Goal: Transaction & Acquisition: Purchase product/service

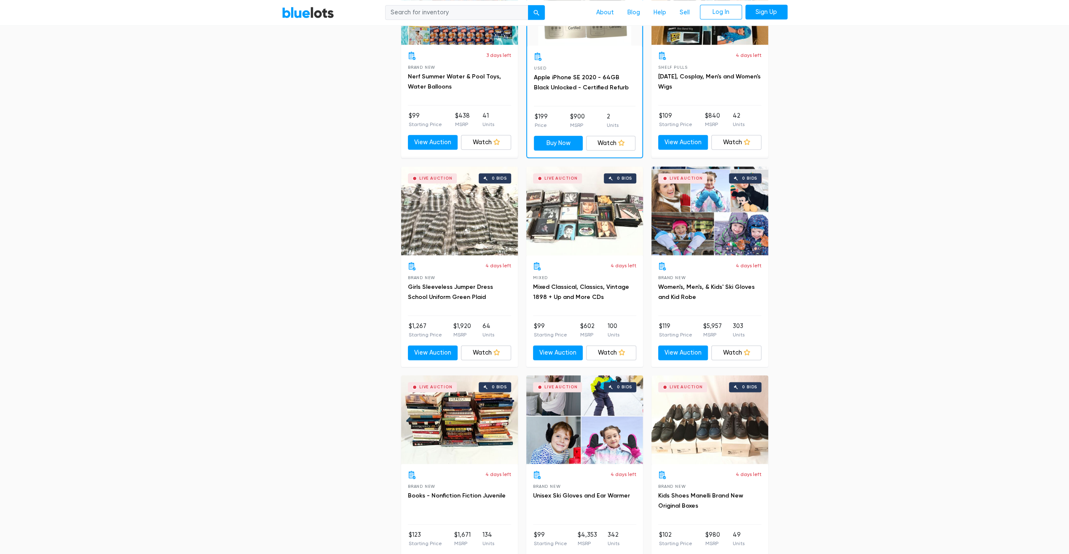
scroll to position [969, 0]
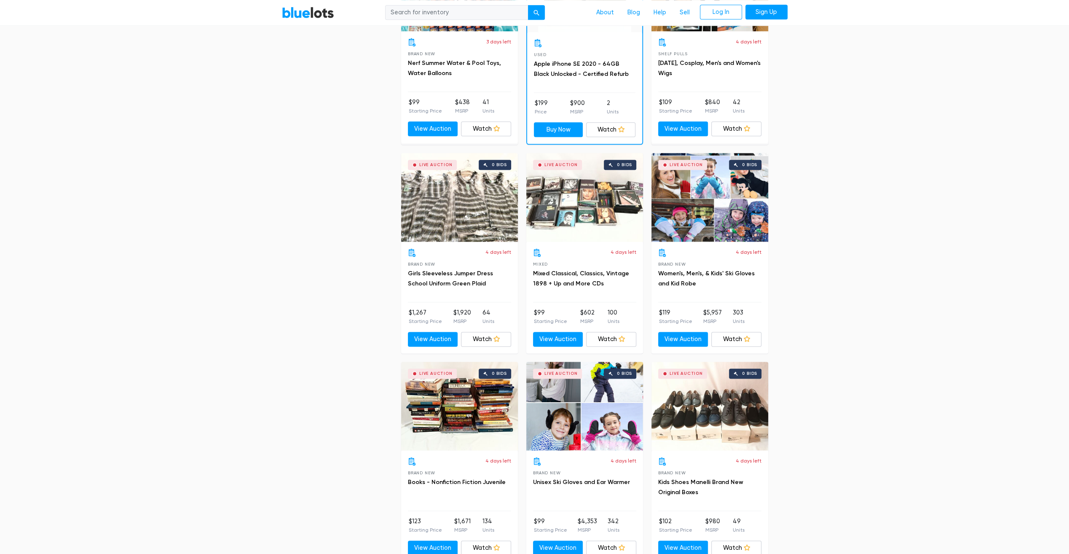
click at [733, 421] on div "Live Auction 0 bids" at bounding box center [710, 406] width 117 height 89
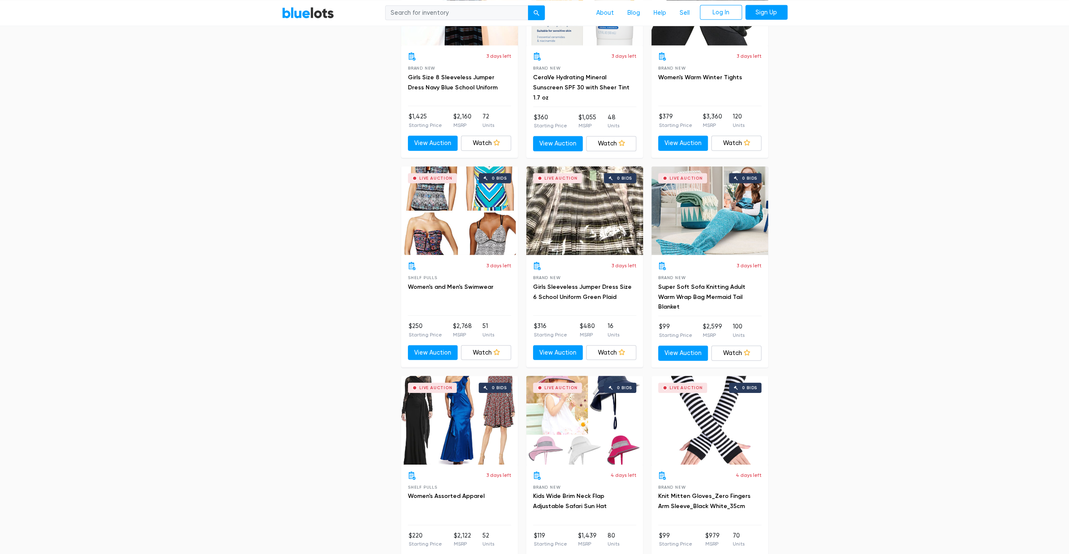
scroll to position [2402, 0]
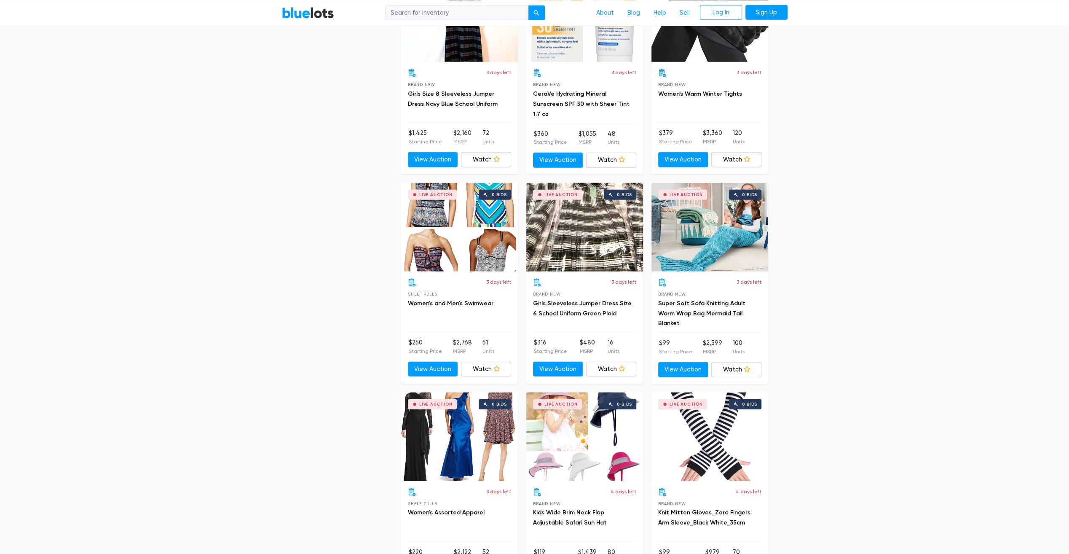
click at [486, 14] on input "search" at bounding box center [456, 12] width 143 height 15
type input "kids clothing"
click at [528, 5] on button "submit" at bounding box center [536, 12] width 17 height 15
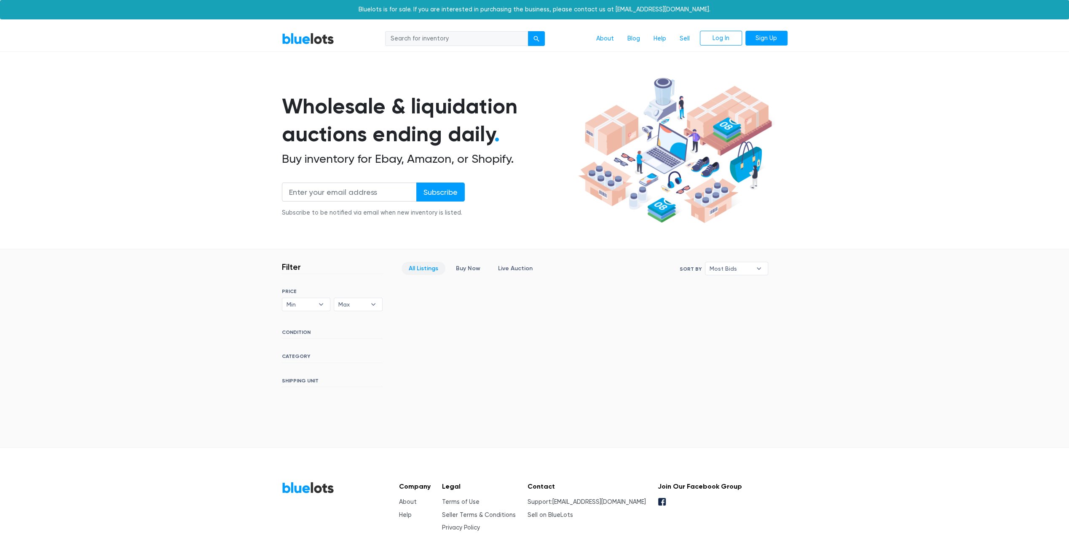
click at [298, 46] on div "BlueLots About Blog Help Sell Log In Sign Up" at bounding box center [535, 39] width 518 height 16
click at [299, 40] on link "BlueLots" at bounding box center [308, 38] width 52 height 12
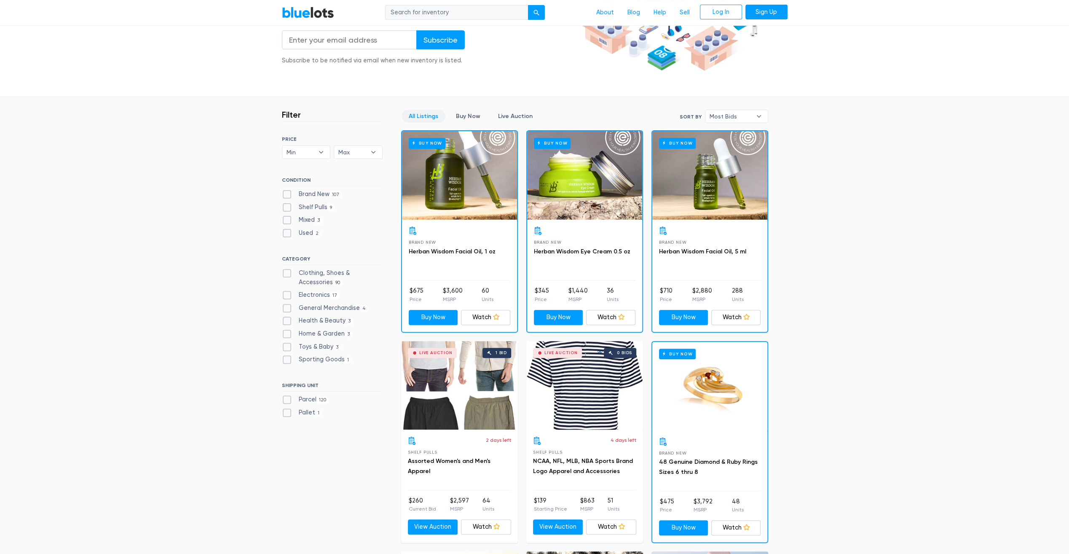
scroll to position [169, 0]
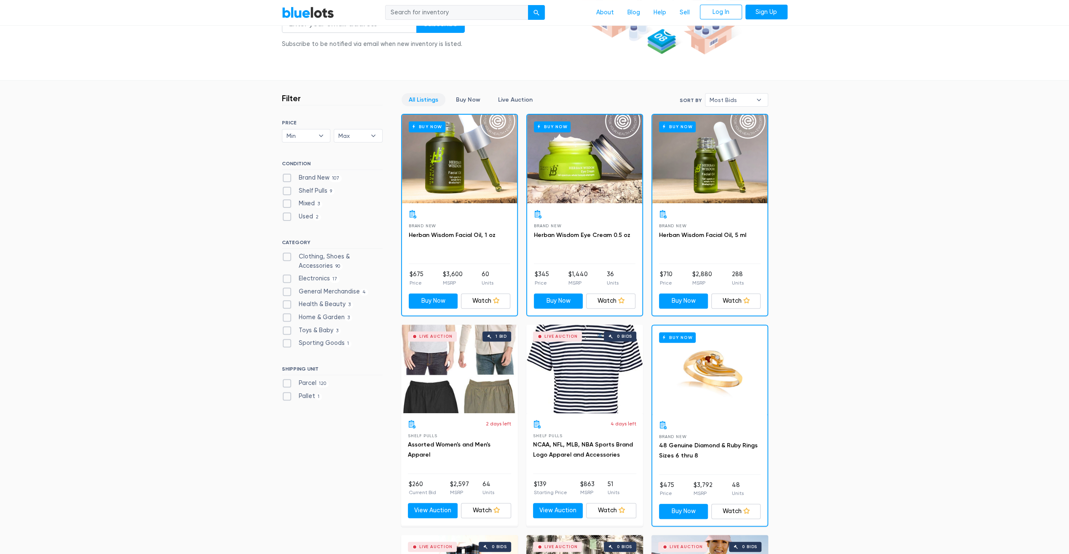
click at [285, 259] on label "Clothing, Shoes & Accessories 90" at bounding box center [332, 261] width 101 height 18
click at [285, 258] on Accessories"] "Clothing, Shoes & Accessories 90" at bounding box center [284, 254] width 5 height 5
checkbox Accessories"] "true"
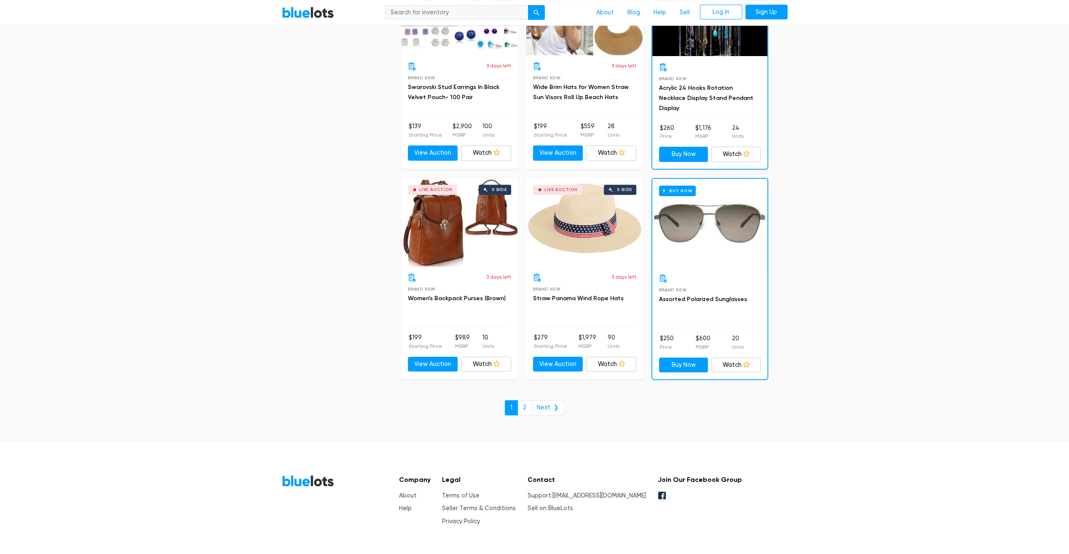
scroll to position [3470, 0]
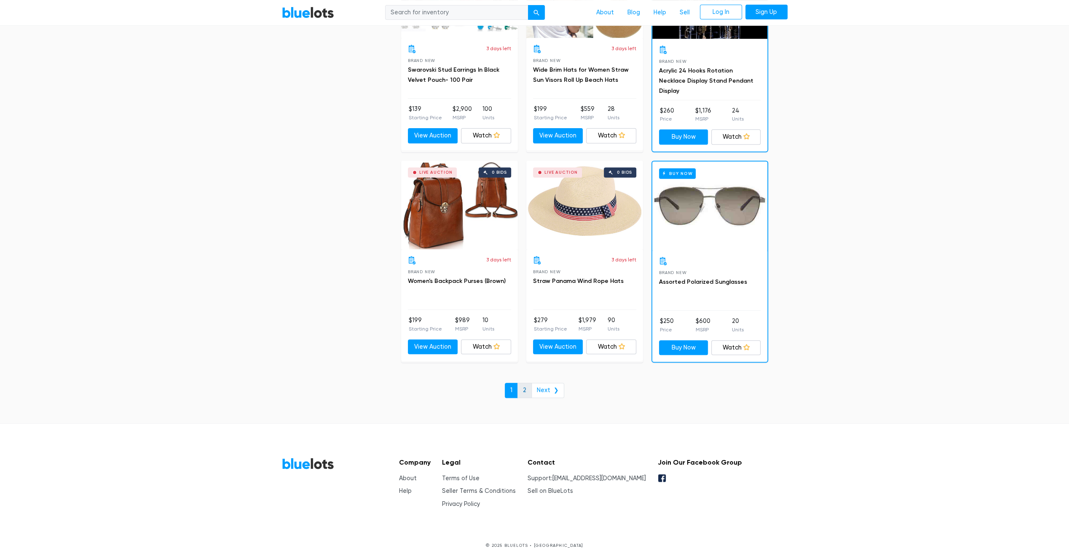
click at [529, 385] on link "2" at bounding box center [525, 390] width 14 height 15
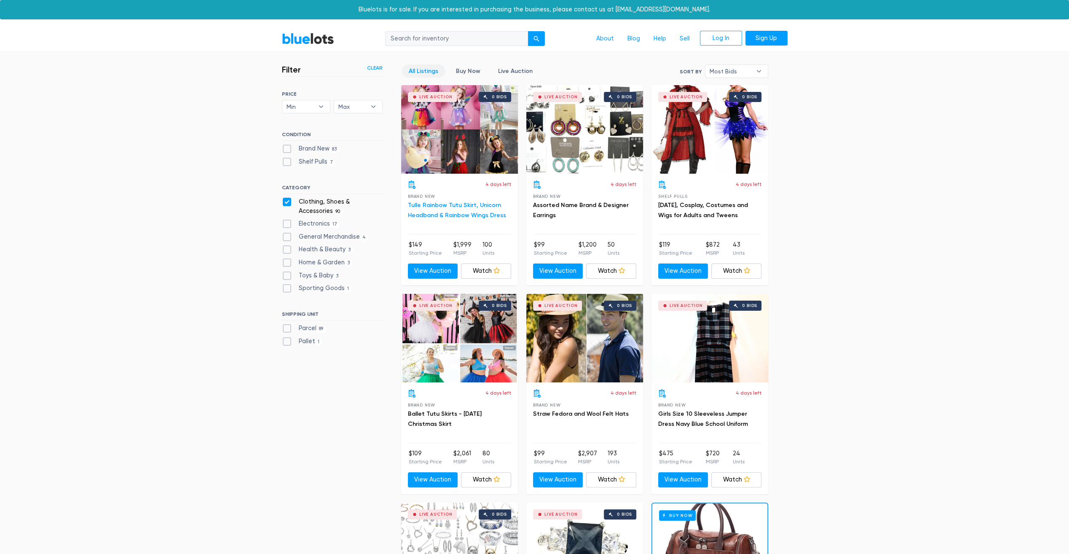
click at [477, 213] on link "Tulle Rainbow Tutu Skirt, Unicorn Headband & Rainbow Wings Dress" at bounding box center [457, 209] width 98 height 17
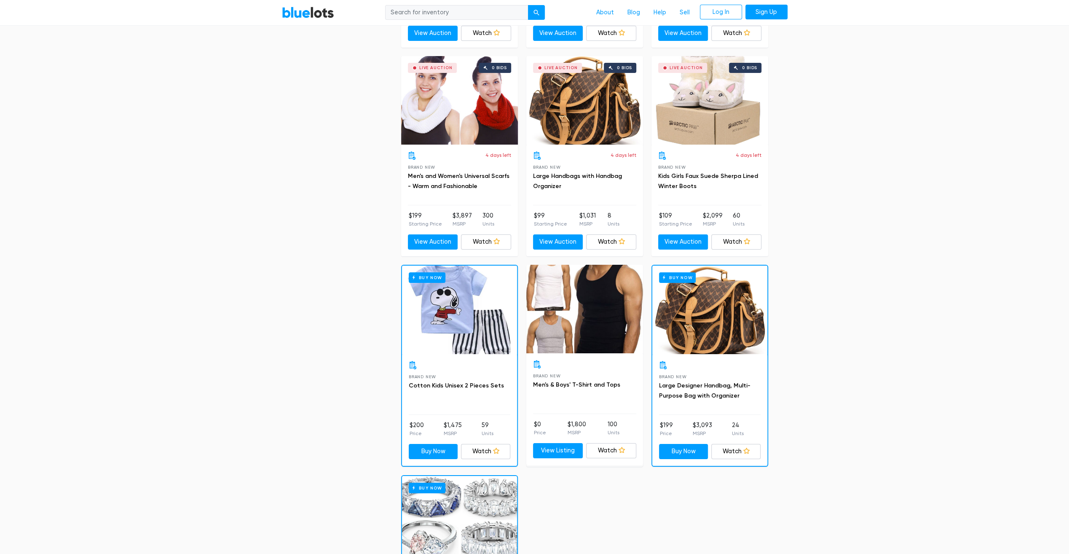
scroll to position [2950, 0]
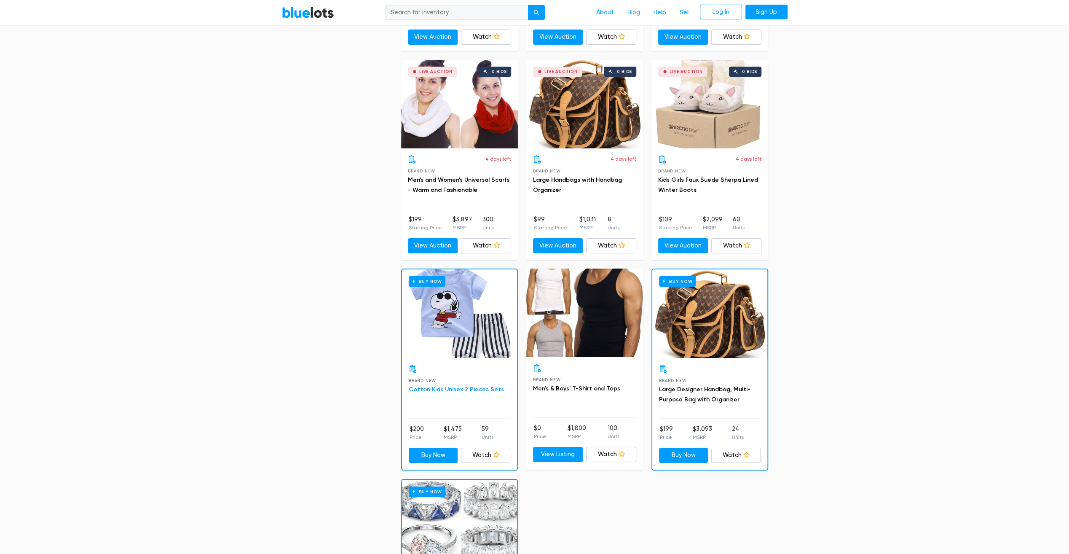
click at [455, 386] on link "Cotton Kids Unisex 2 Pieces Sets" at bounding box center [456, 389] width 95 height 7
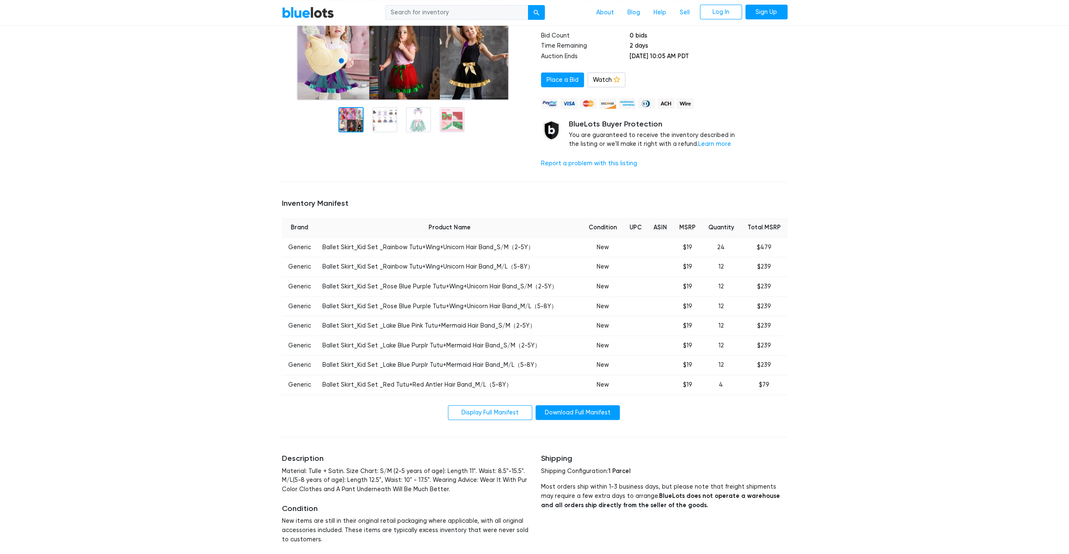
scroll to position [126, 0]
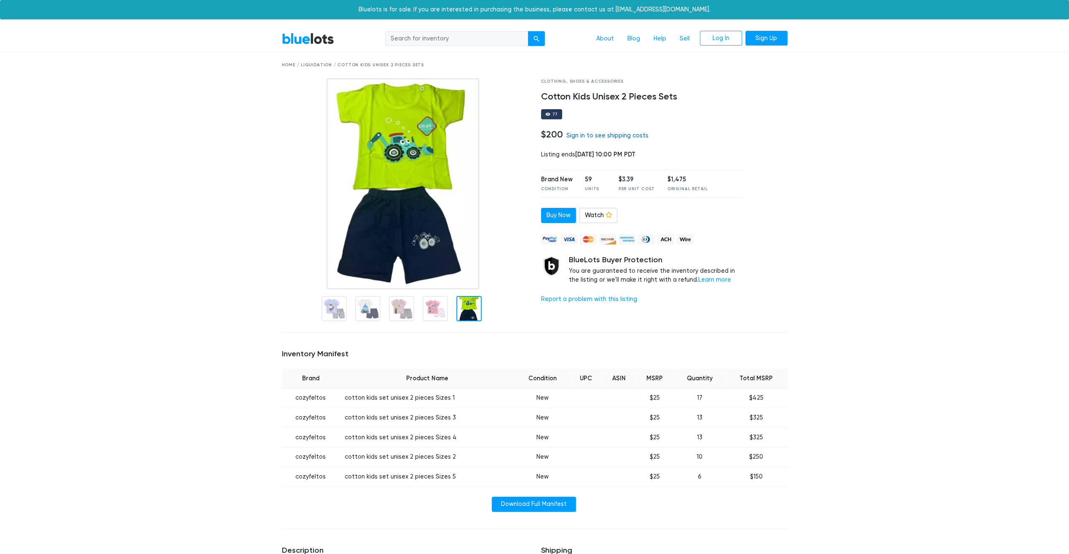
click at [593, 134] on link "Sign in to see shipping costs" at bounding box center [607, 135] width 82 height 7
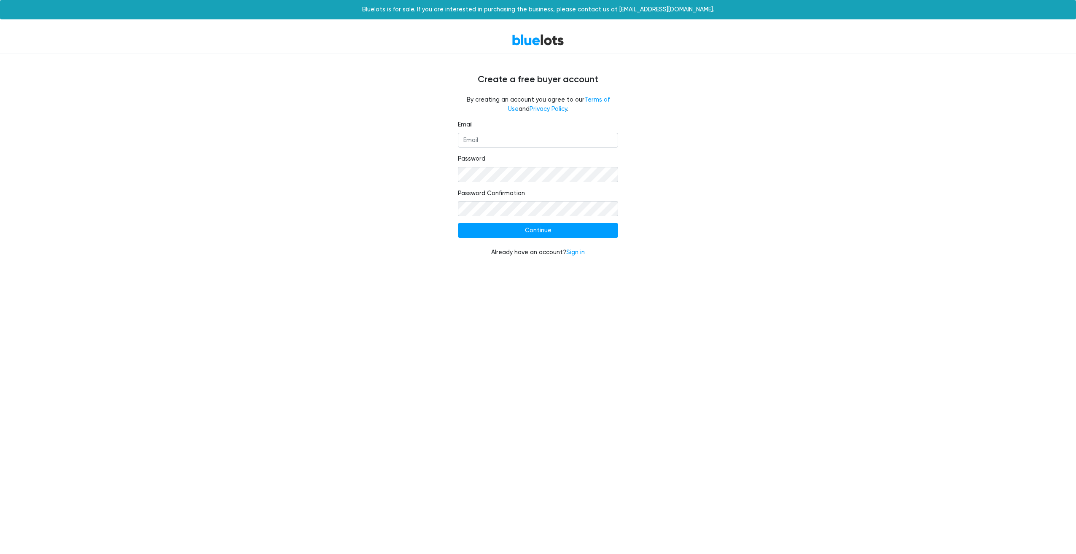
click at [533, 129] on fieldset "Email" at bounding box center [538, 133] width 160 height 27
click at [532, 137] on input "Email" at bounding box center [538, 140] width 160 height 15
type input "[EMAIL_ADDRESS][DOMAIN_NAME]"
click at [458, 223] on input "Continue" at bounding box center [538, 230] width 160 height 15
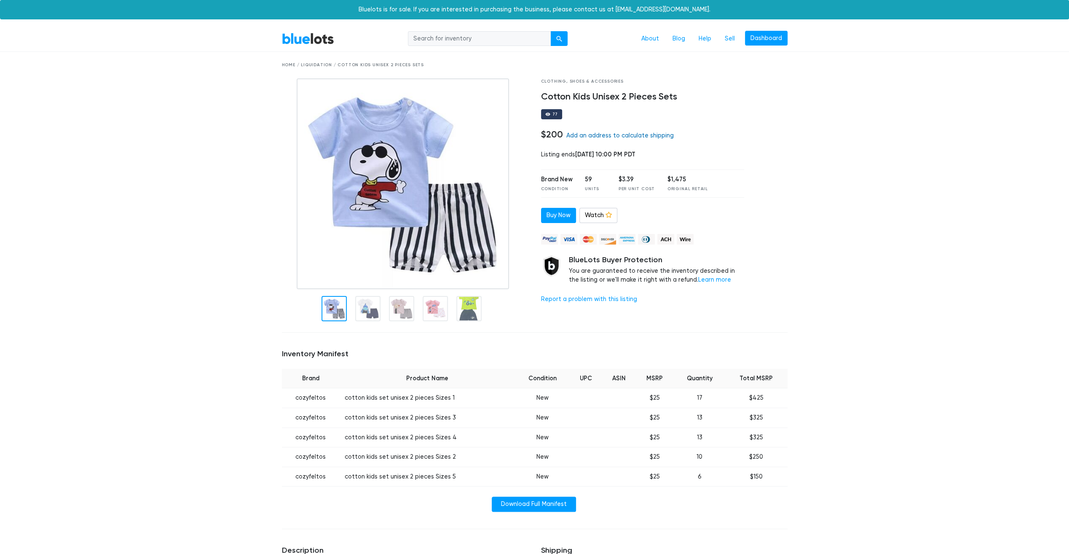
click at [611, 132] on link "Add an address to calculate shipping" at bounding box center [619, 135] width 107 height 7
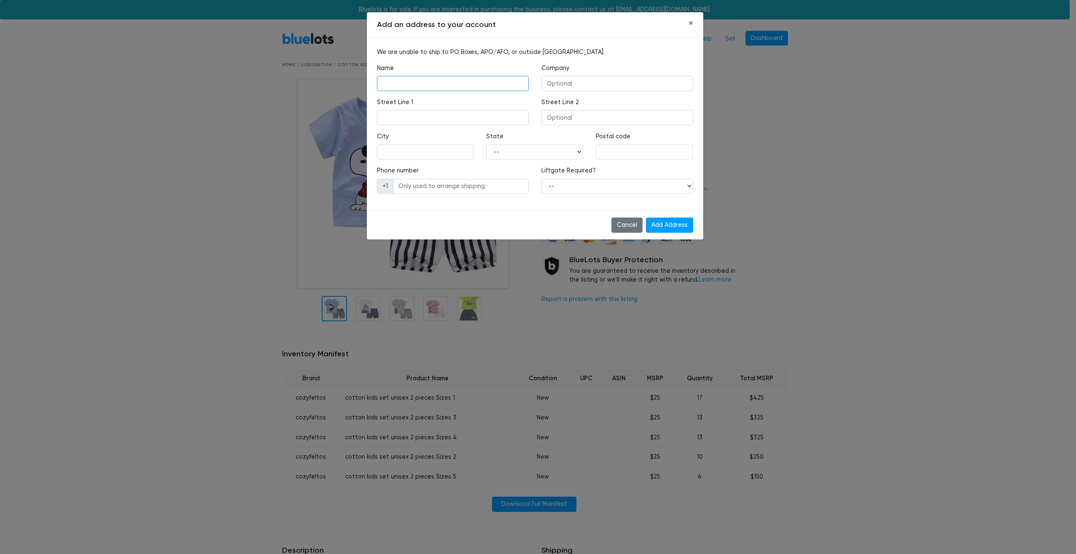
click at [419, 83] on input "text" at bounding box center [453, 83] width 152 height 15
click at [420, 83] on input "text" at bounding box center [453, 83] width 152 height 15
type input "Andrew Lewis"
type input "2420 Kaiser Ct."
type input "WATERLOO"
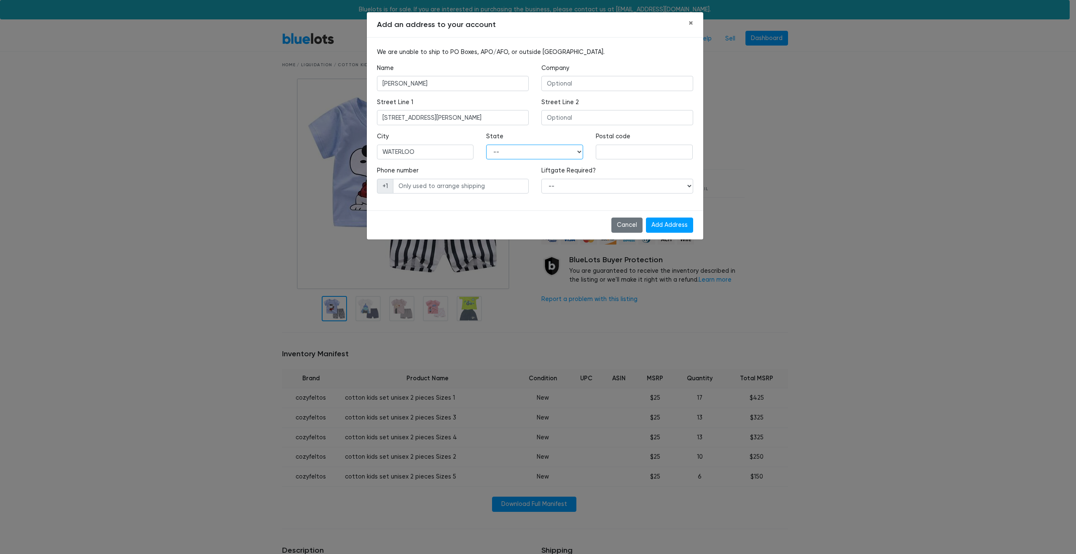
select select "IA"
type input "50701"
type input "3193496952"
click at [577, 186] on select "-- Yes No" at bounding box center [617, 186] width 152 height 15
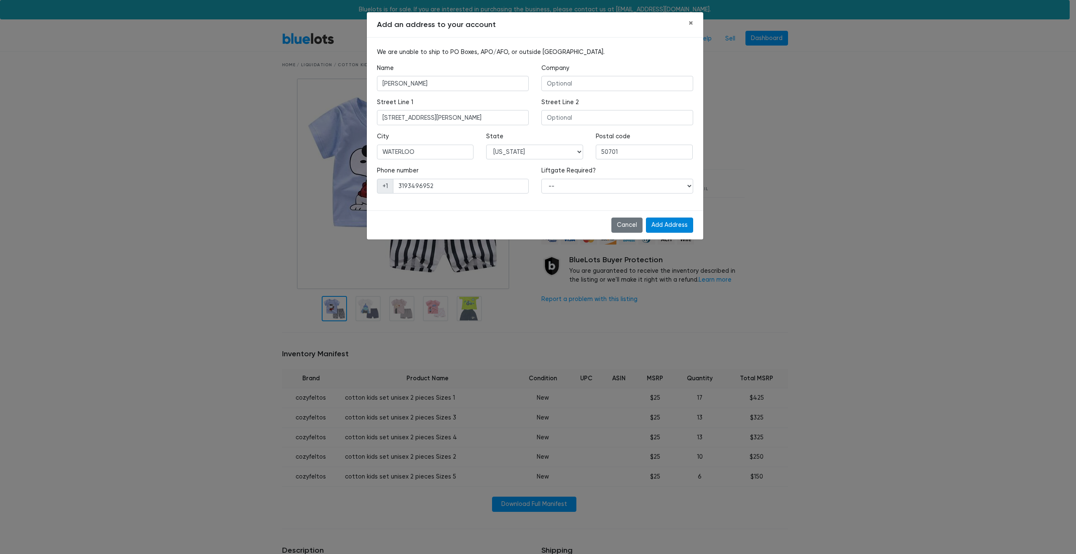
click at [663, 226] on input "Add Address" at bounding box center [669, 224] width 47 height 15
click at [601, 190] on select "-- Yes No" at bounding box center [617, 186] width 152 height 15
select select "0"
click at [541, 179] on select "-- Yes No" at bounding box center [617, 186] width 152 height 15
click at [673, 228] on input "Add Address" at bounding box center [669, 224] width 47 height 15
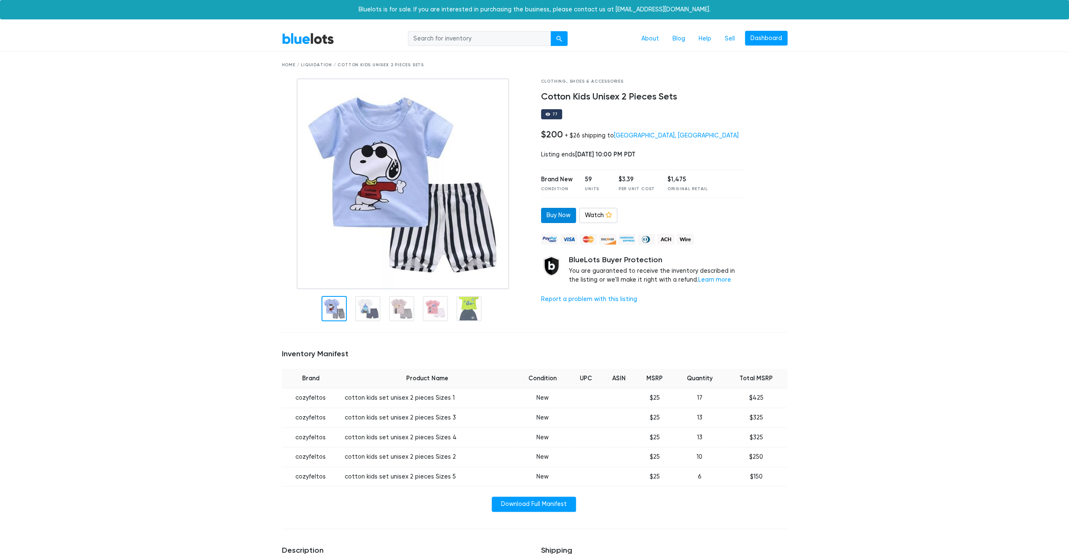
click at [559, 217] on link "Buy Now" at bounding box center [558, 215] width 35 height 15
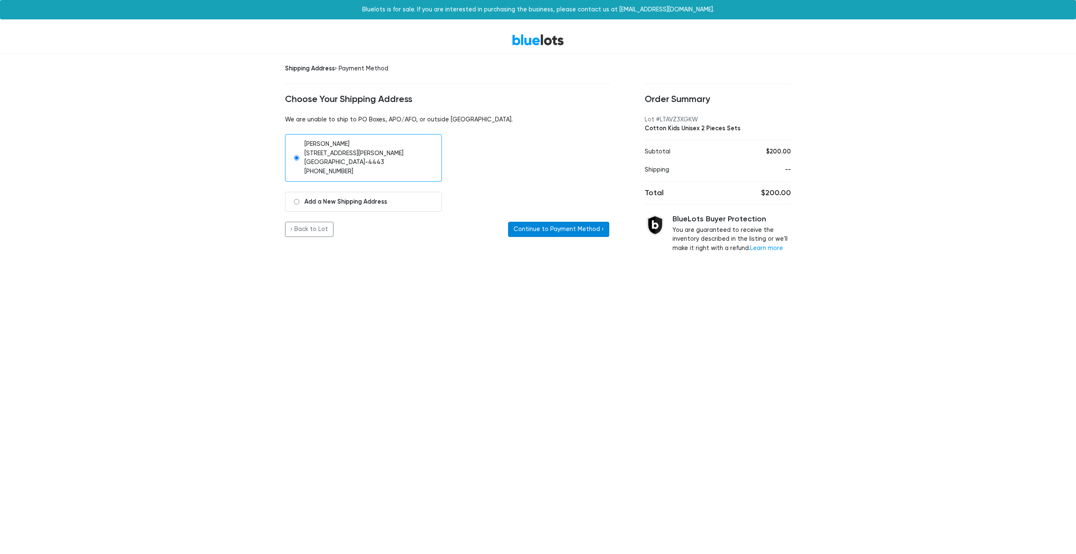
click at [546, 230] on button "Continue to Payment Method ›" at bounding box center [558, 229] width 101 height 15
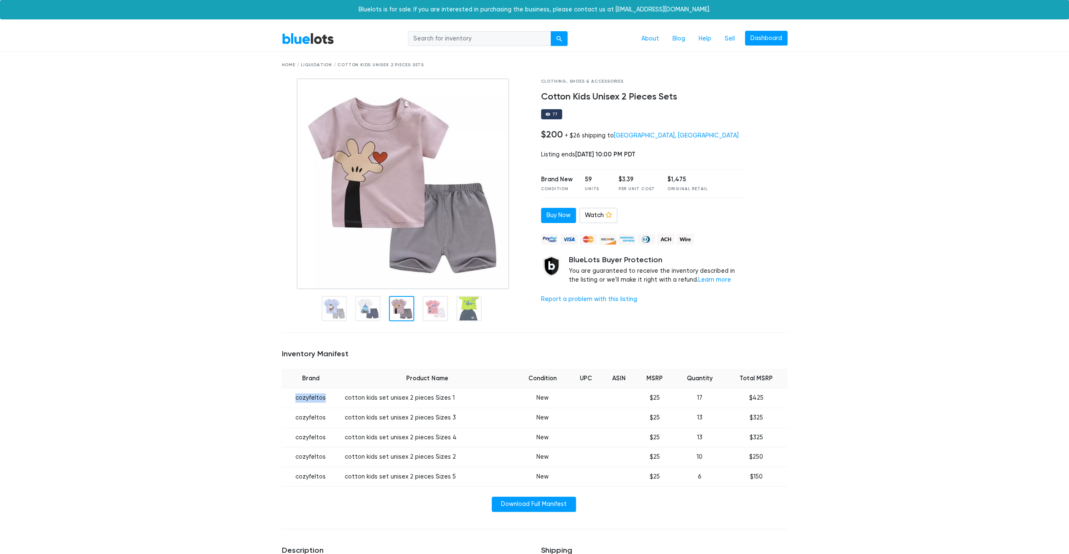
drag, startPoint x: 325, startPoint y: 399, endPoint x: 296, endPoint y: 401, distance: 29.6
click at [296, 401] on td "cozyfeltos" at bounding box center [311, 398] width 58 height 20
copy td "cozyfeltos"
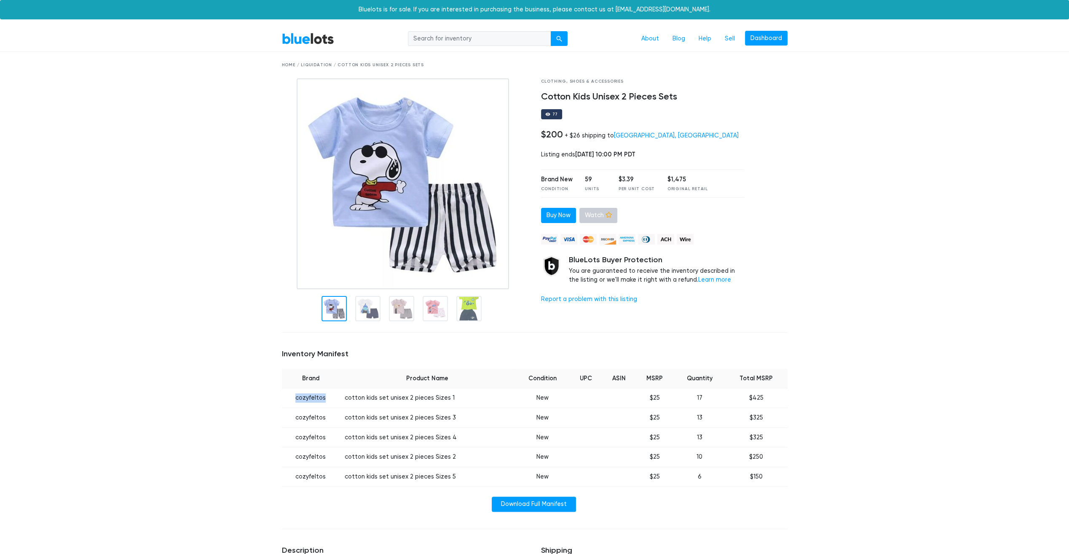
click at [596, 220] on link "Watch" at bounding box center [599, 215] width 38 height 15
